Goal: Complete application form

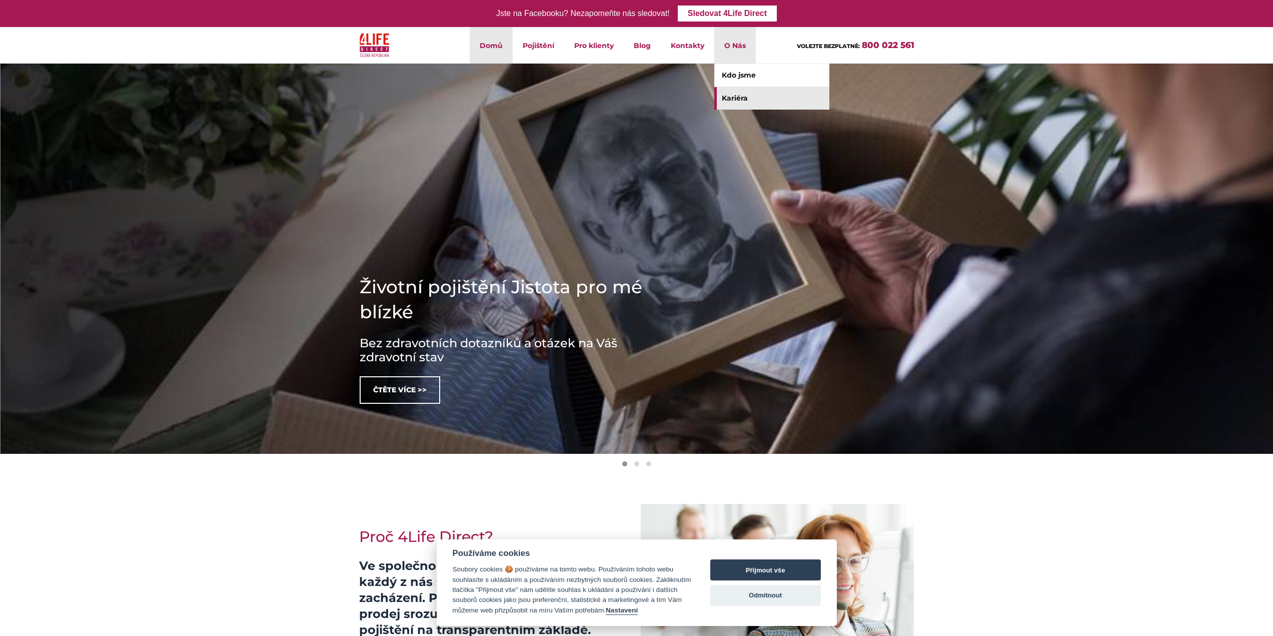
click at [744, 102] on link "Kariéra" at bounding box center [771, 98] width 115 height 23
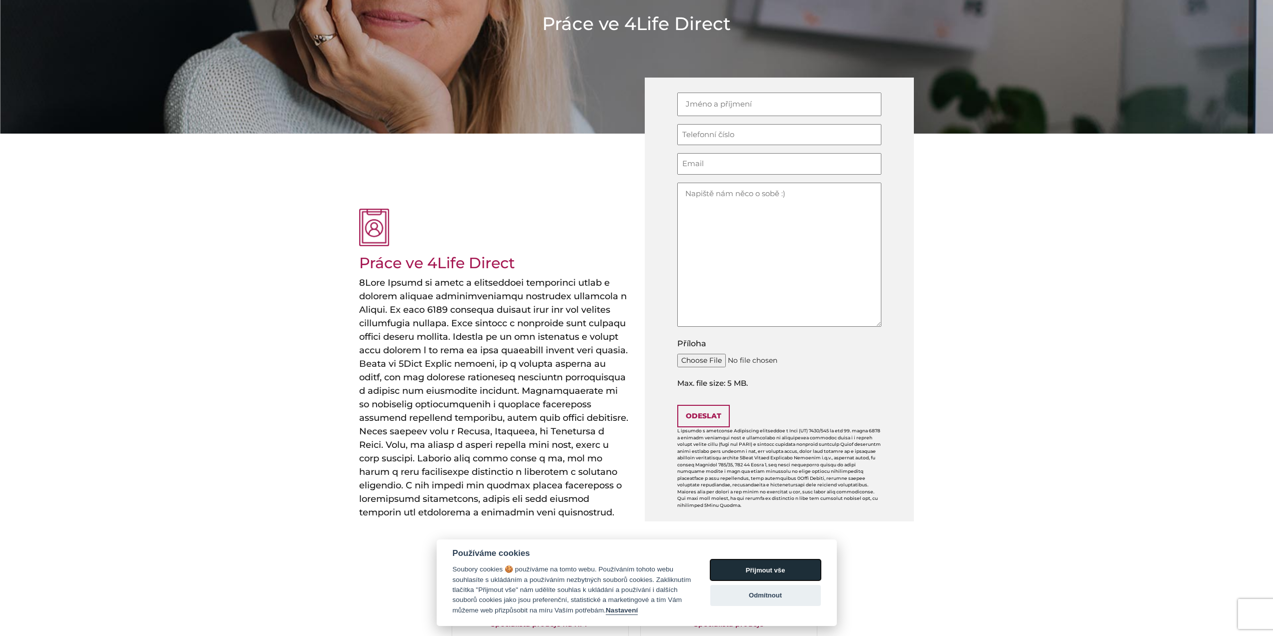
click at [794, 563] on button "Přijmout vše" at bounding box center [765, 569] width 111 height 21
checkbox input "true"
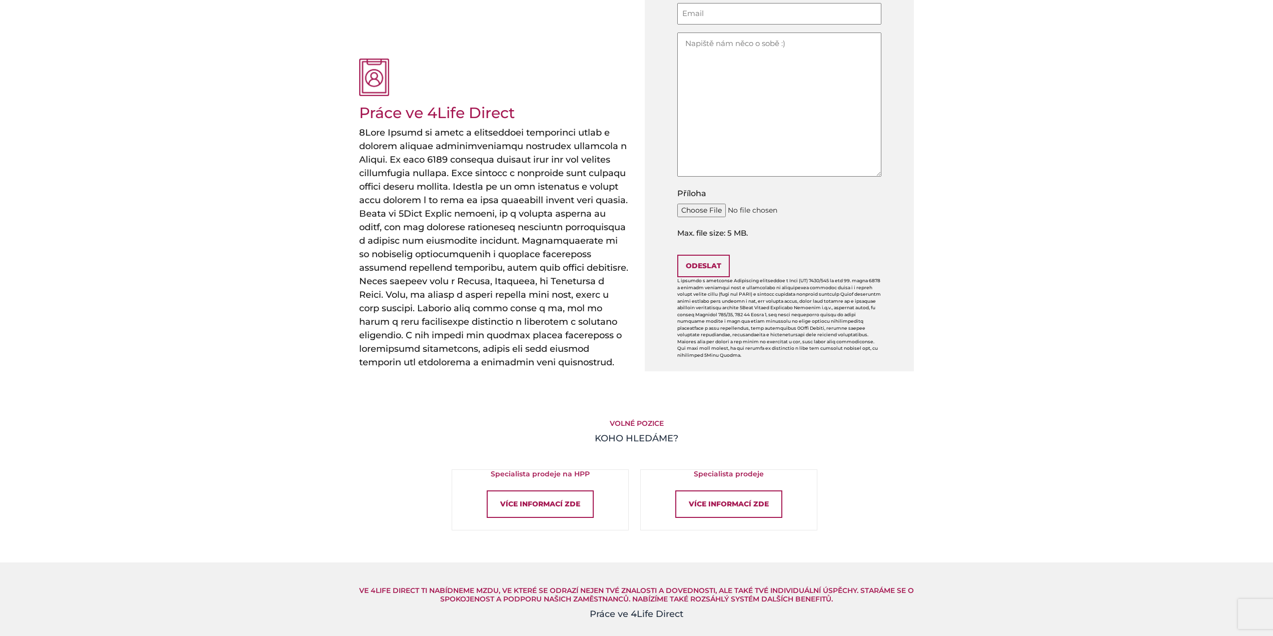
scroll to position [350, 0]
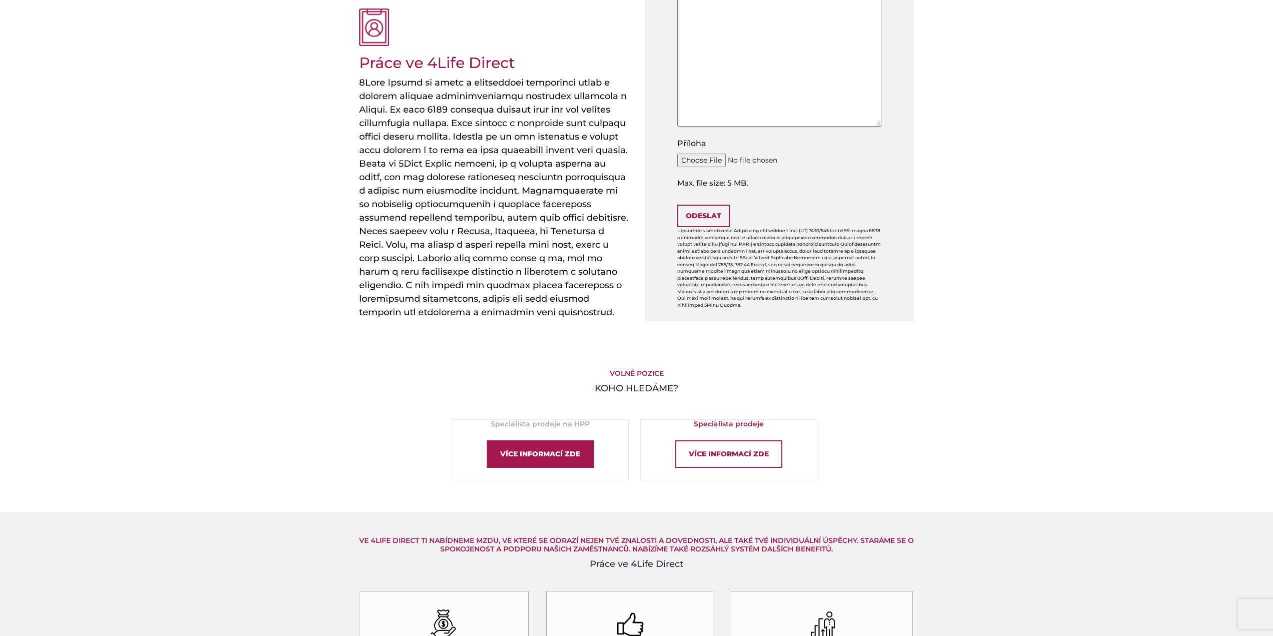
click at [547, 451] on div "Více informací zde" at bounding box center [540, 454] width 107 height 28
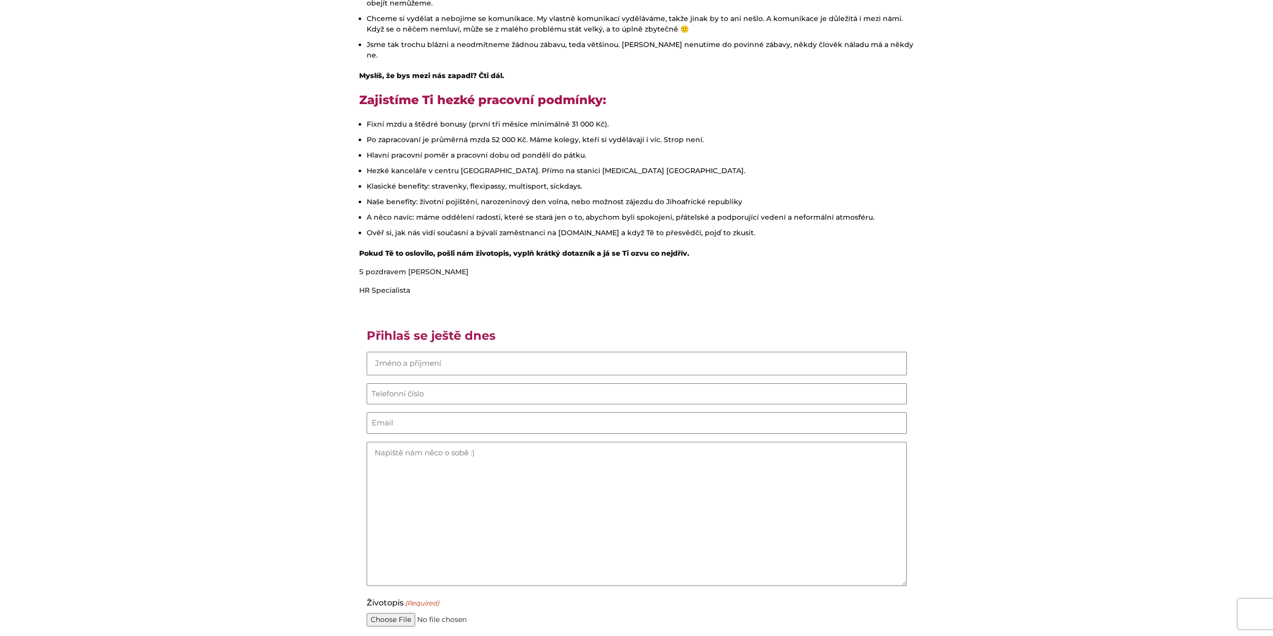
scroll to position [550, 0]
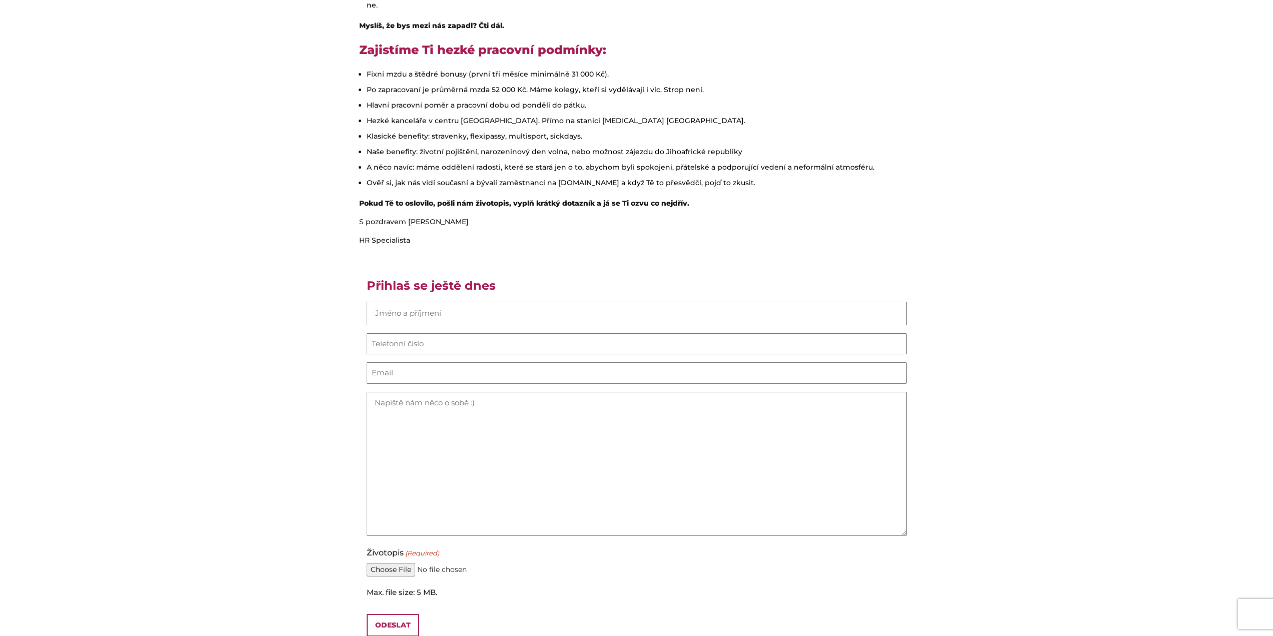
click at [521, 302] on input "Jméno (Required)" at bounding box center [637, 314] width 540 height 24
type input "barbora hodoušová"
click at [484, 333] on input "Telefonní číslo (Required)" at bounding box center [637, 344] width 540 height 22
type input "721686293"
click at [492, 362] on input "Email (Required)" at bounding box center [637, 373] width 540 height 22
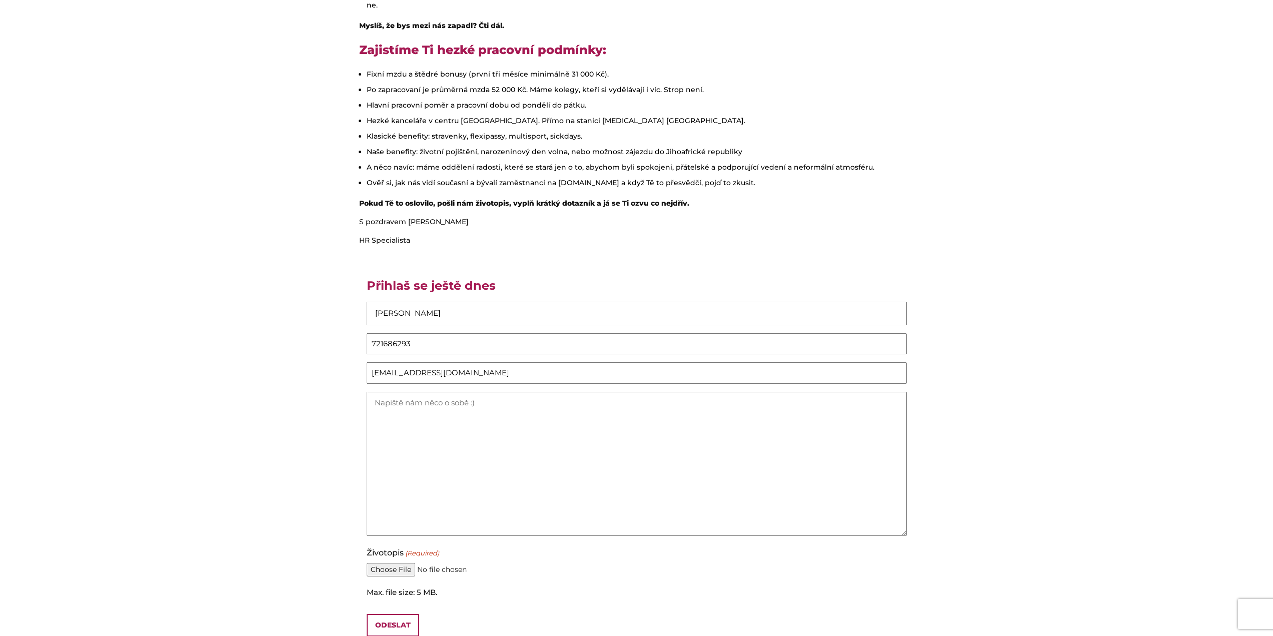
type input "barbora.hodousova@seznam.cz"
click at [407, 563] on input "Životopis (Required)" at bounding box center [637, 570] width 540 height 14
type input "C:\fakepath\Zivotopis_Barbora_Hodousova.docx"
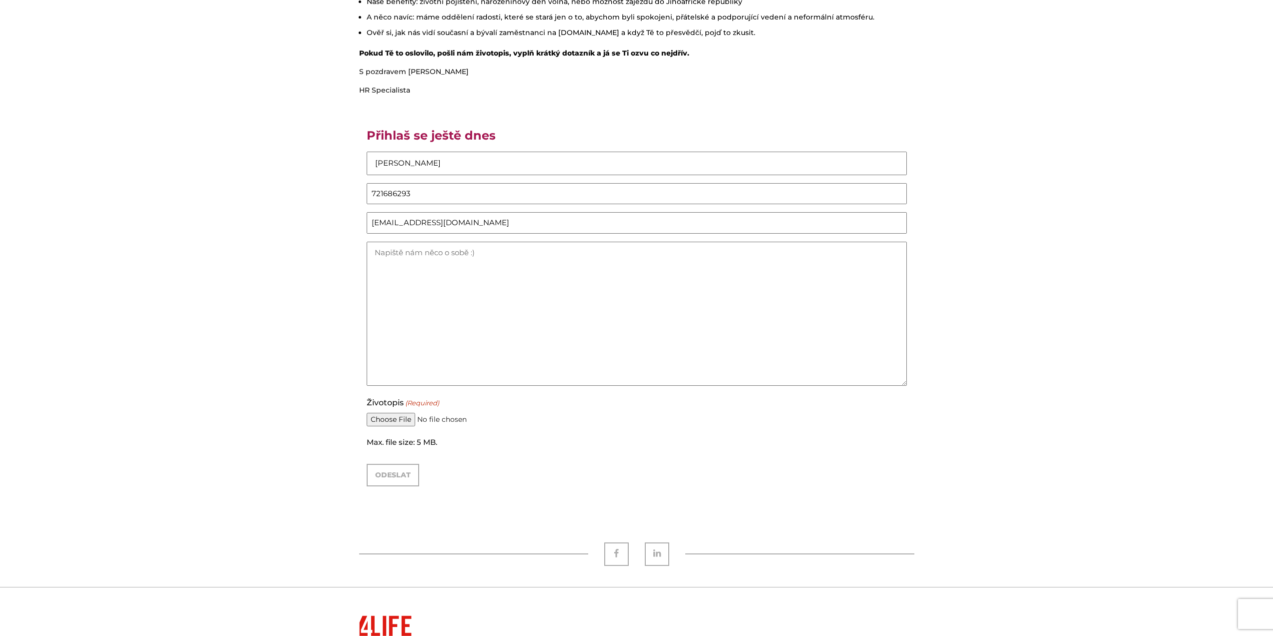
click at [392, 464] on input "Odeslat" at bounding box center [393, 475] width 53 height 23
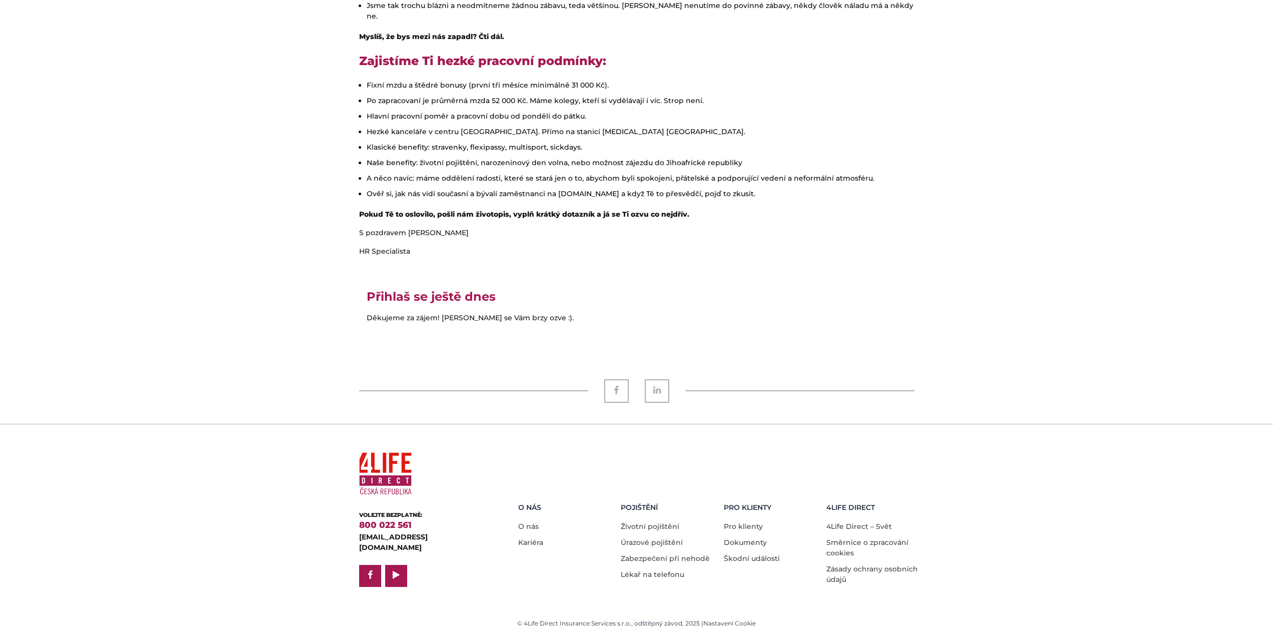
scroll to position [508, 0]
